Goal: Go to known website: Go to known website

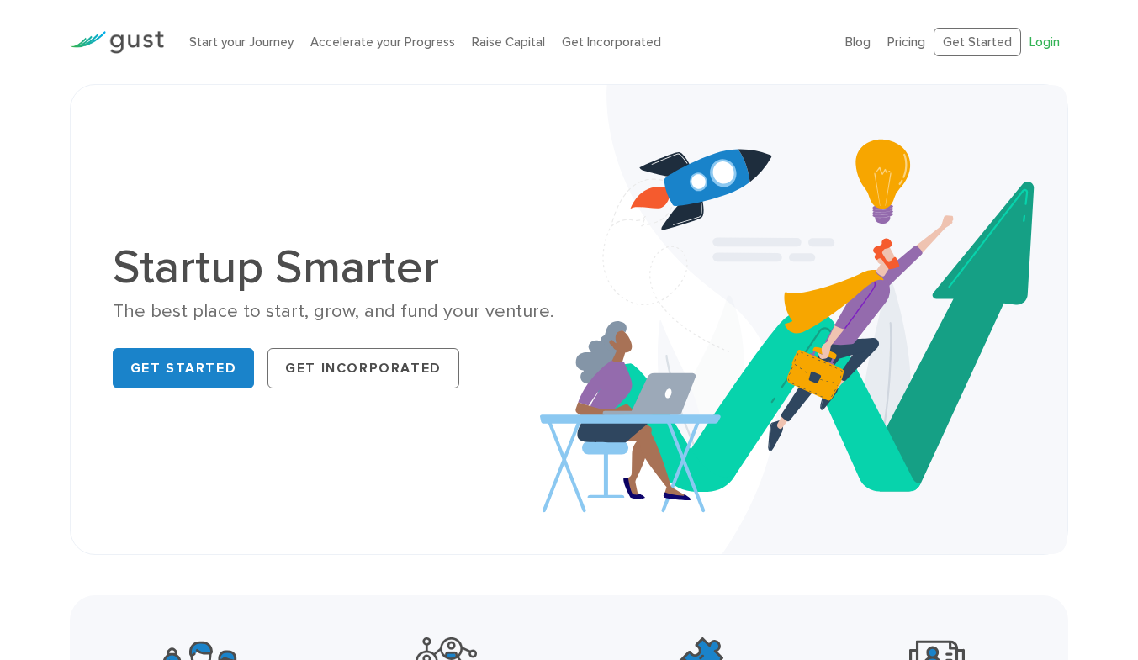
click at [1035, 43] on link "Login" at bounding box center [1044, 41] width 30 height 15
